Goal: Find specific page/section: Find specific page/section

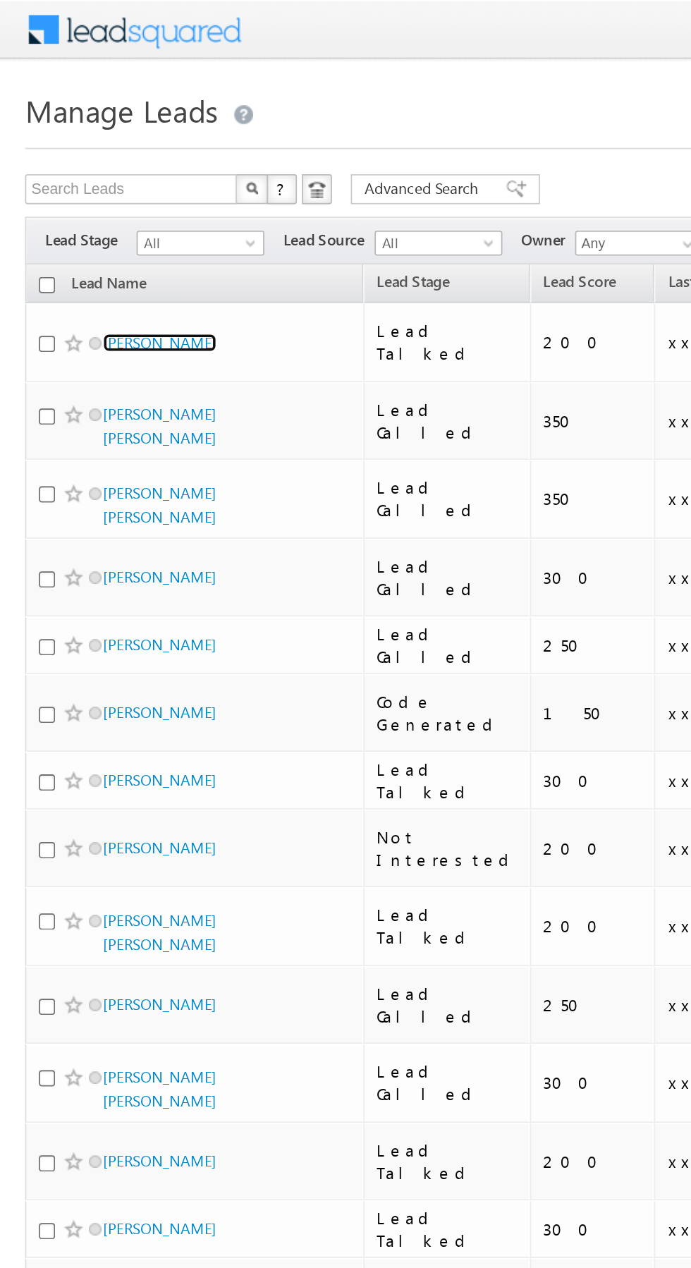
click at [94, 190] on link "[PERSON_NAME]" at bounding box center [90, 193] width 64 height 11
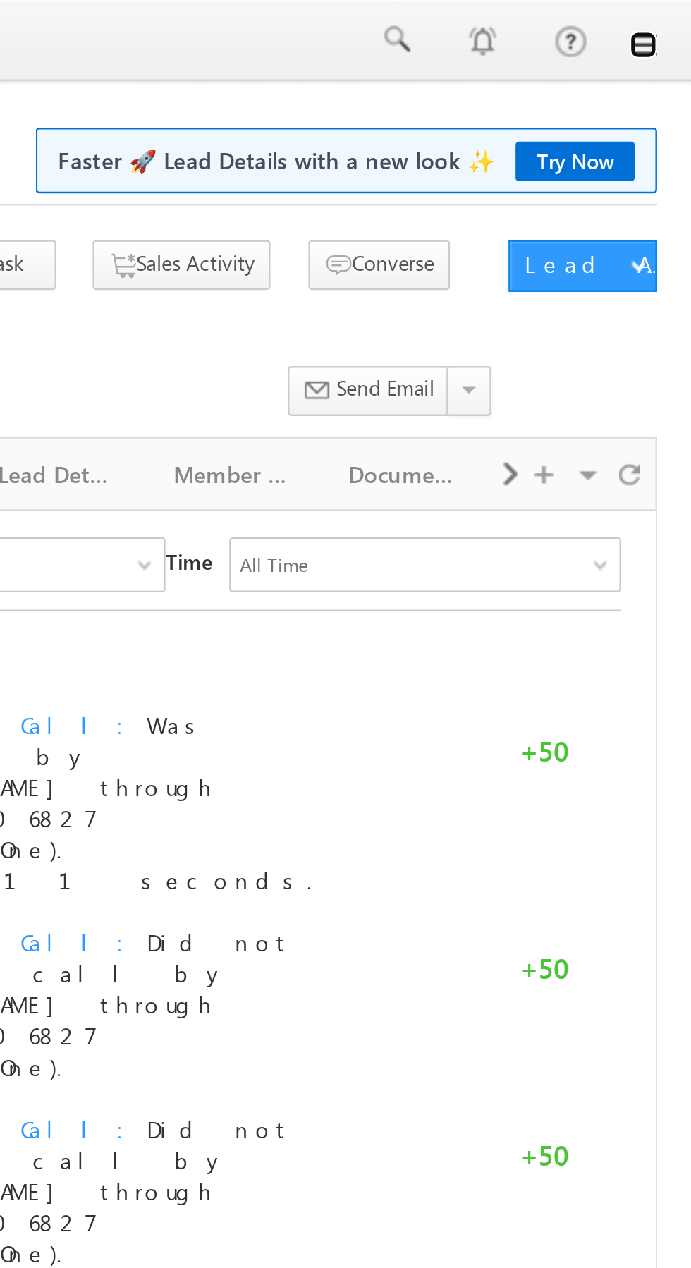
click at [676, 21] on link at bounding box center [671, 18] width 11 height 11
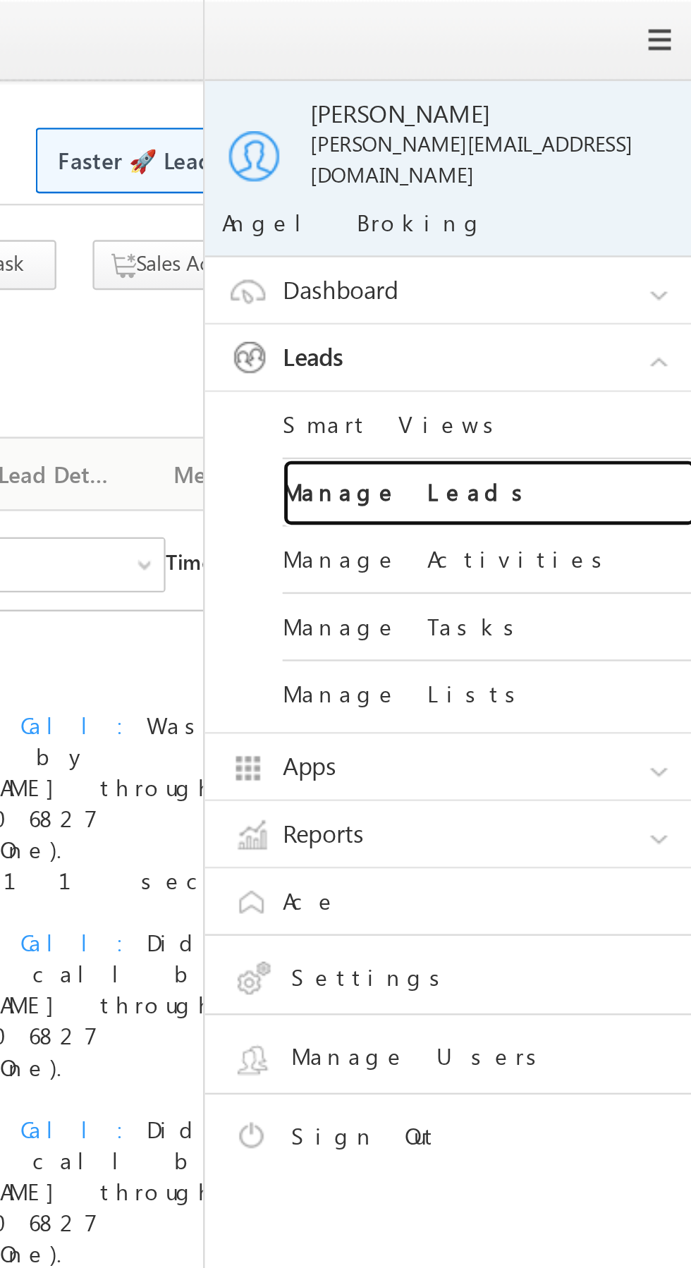
click at [637, 191] on link "Manage Leads" at bounding box center [608, 202] width 169 height 28
